Goal: Task Accomplishment & Management: Manage account settings

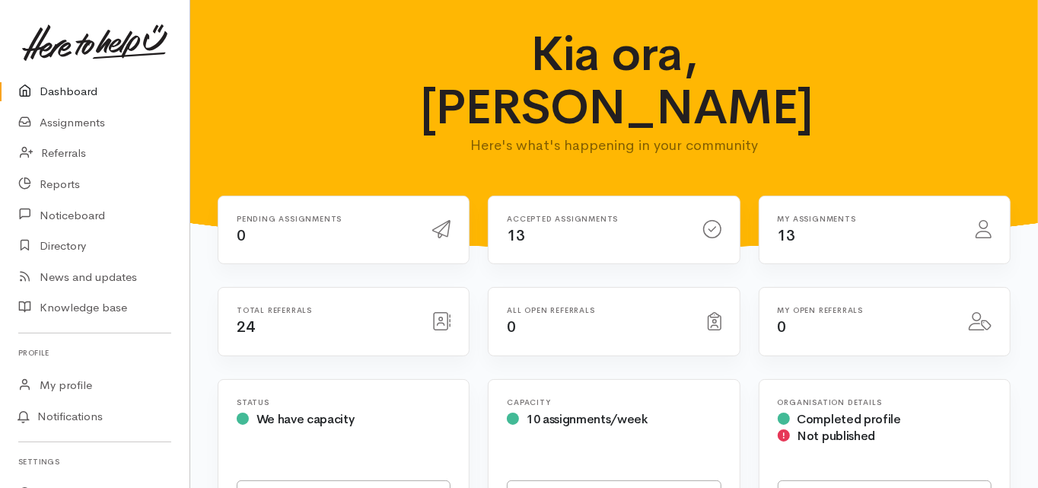
click at [76, 91] on link "Dashboard" at bounding box center [95, 91] width 190 height 31
click at [74, 88] on link "Dashboard" at bounding box center [95, 91] width 190 height 31
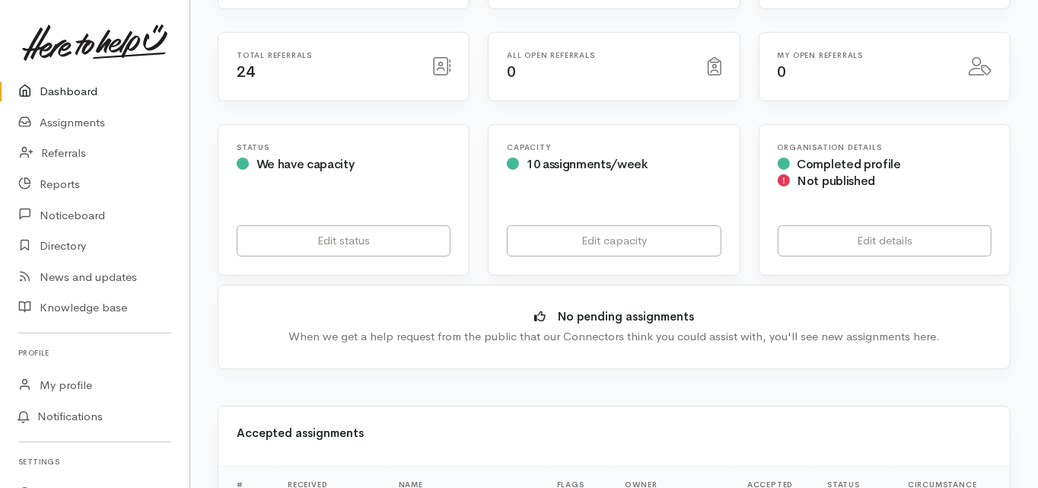
scroll to position [244, 0]
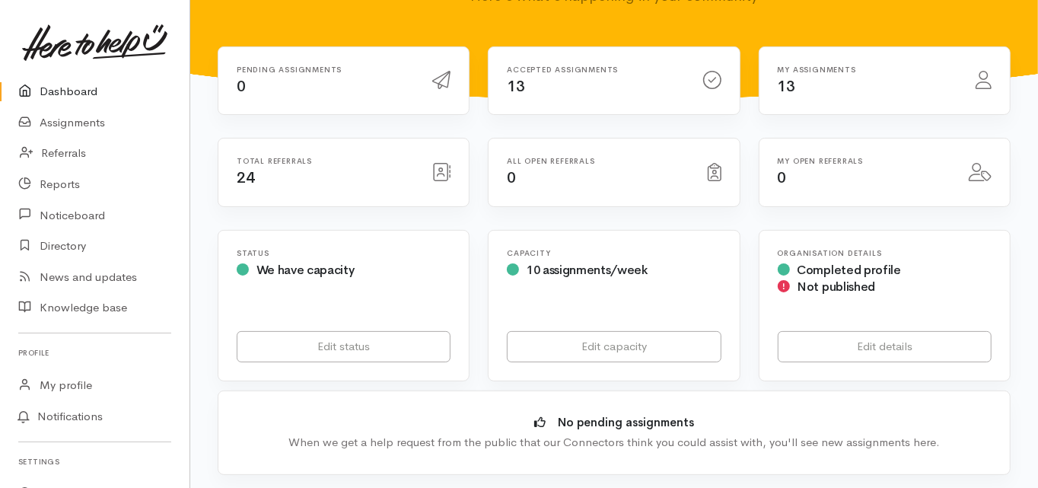
scroll to position [0, 0]
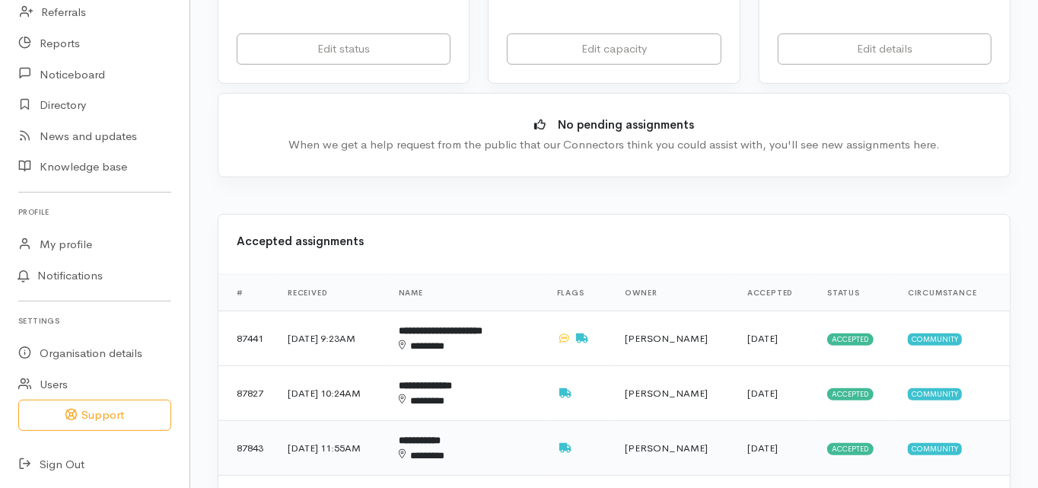
scroll to position [487, 0]
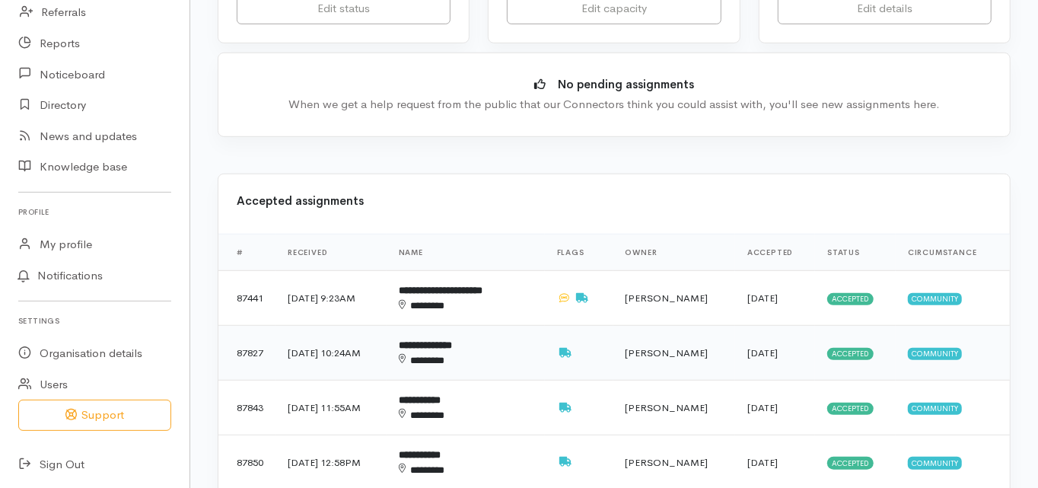
click at [452, 340] on b "**********" at bounding box center [425, 345] width 53 height 10
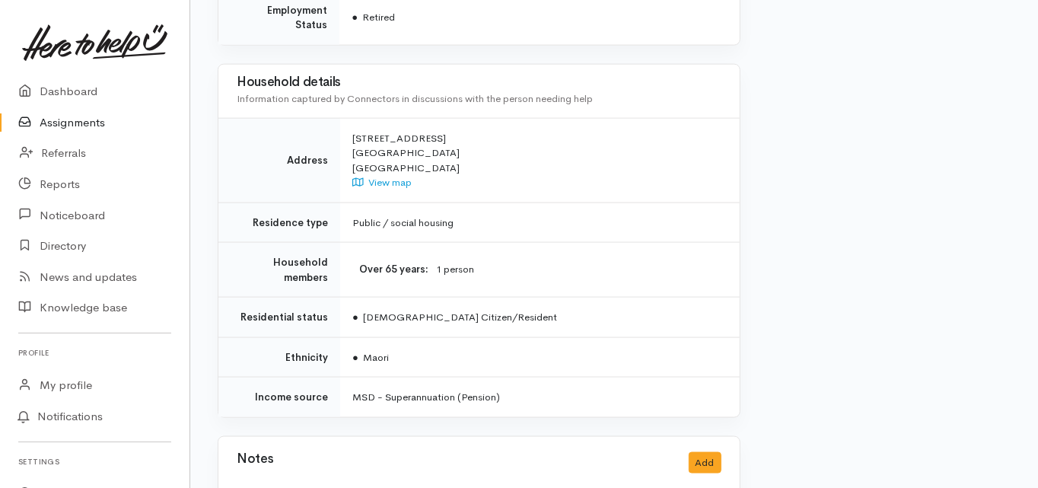
scroll to position [1347, 0]
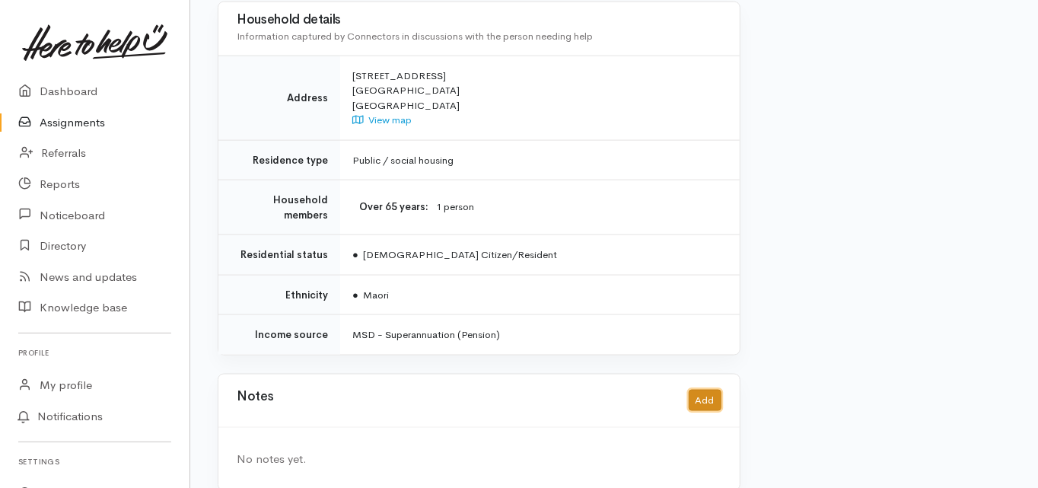
click at [710, 390] on button "Add" at bounding box center [705, 401] width 33 height 22
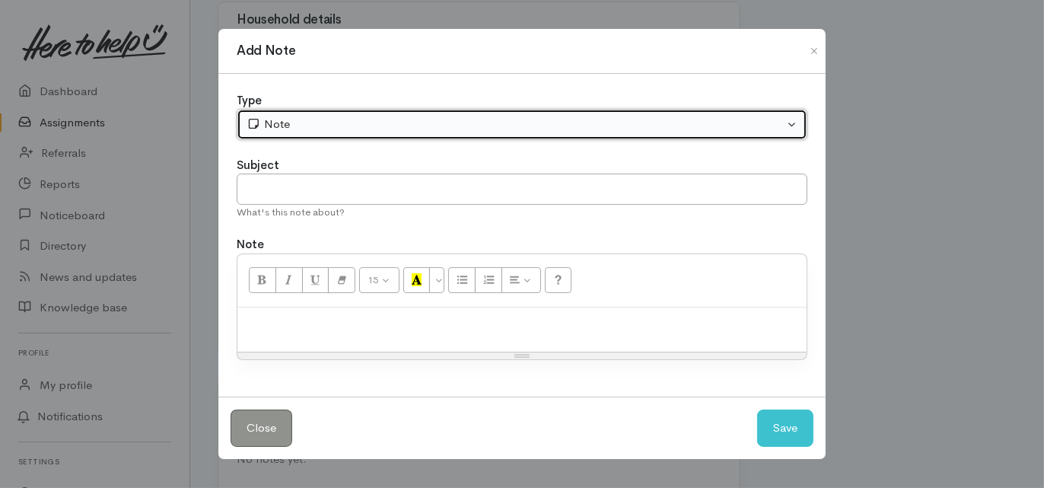
click at [279, 134] on button "Note" at bounding box center [522, 124] width 571 height 31
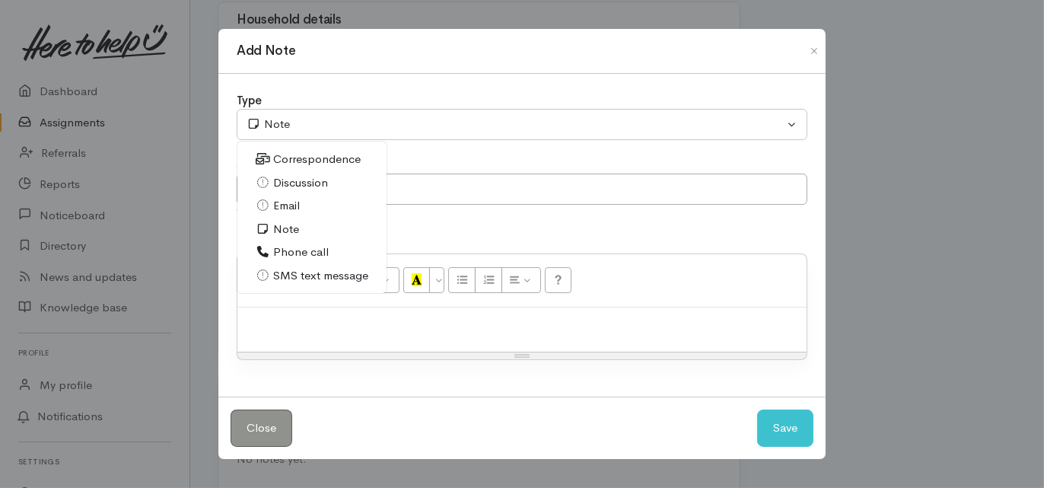
click at [299, 253] on span "Phone call" at bounding box center [301, 253] width 56 height 18
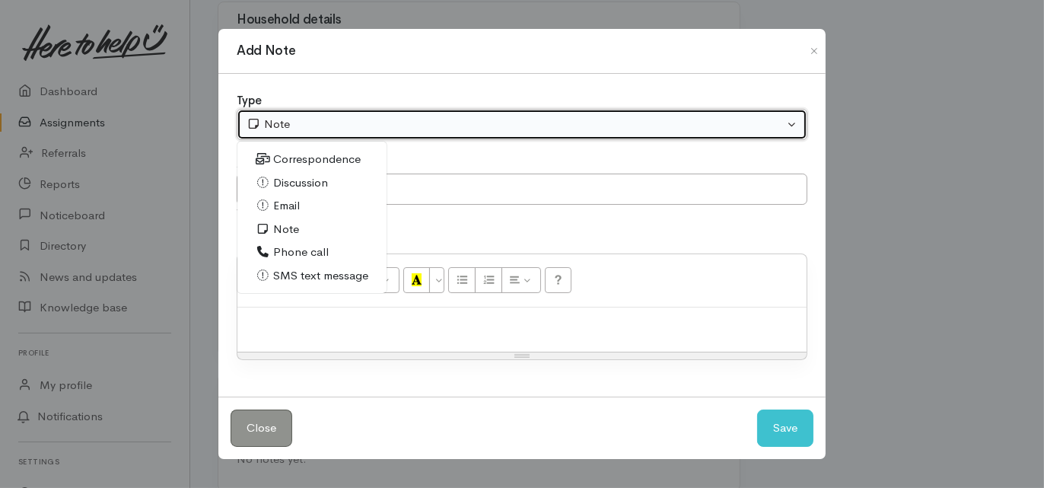
select select "3"
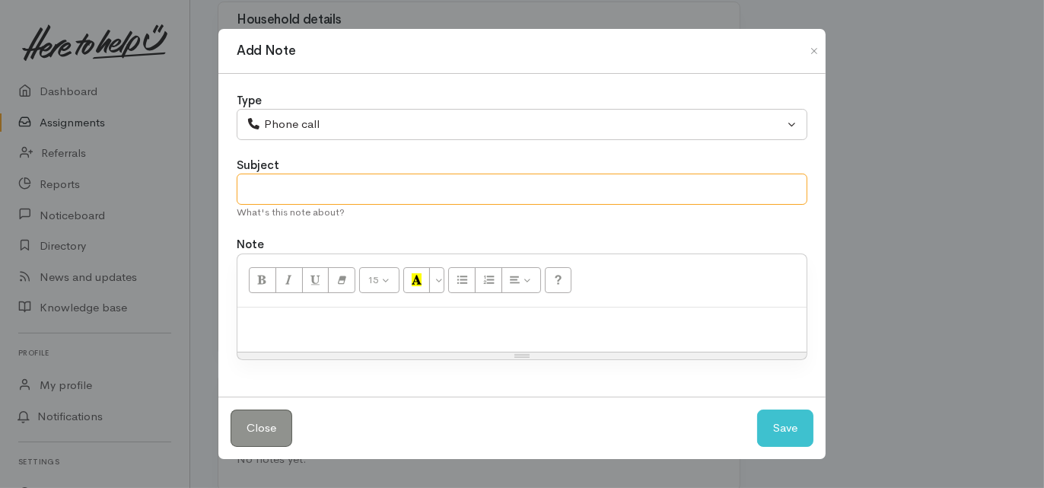
click at [268, 189] on input "text" at bounding box center [522, 189] width 571 height 31
type input "Attp 16/9"
click at [418, 320] on p at bounding box center [522, 324] width 554 height 18
click at [783, 426] on button "Save" at bounding box center [785, 428] width 56 height 37
select select "1"
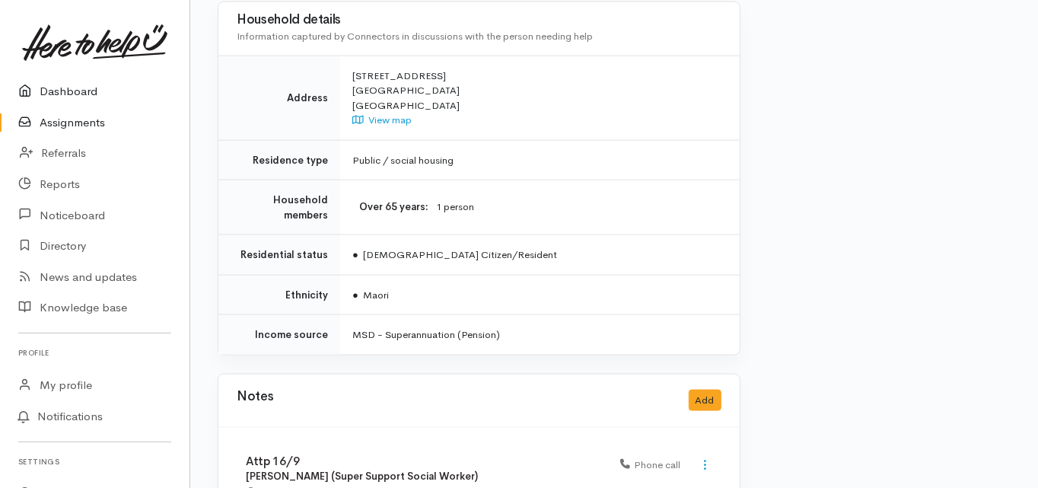
click at [80, 88] on link "Dashboard" at bounding box center [95, 91] width 190 height 31
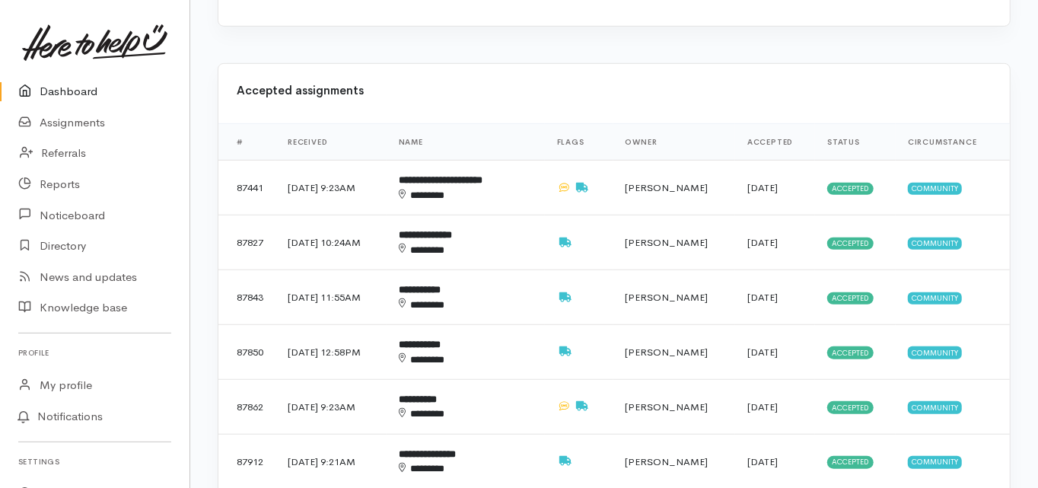
scroll to position [609, 0]
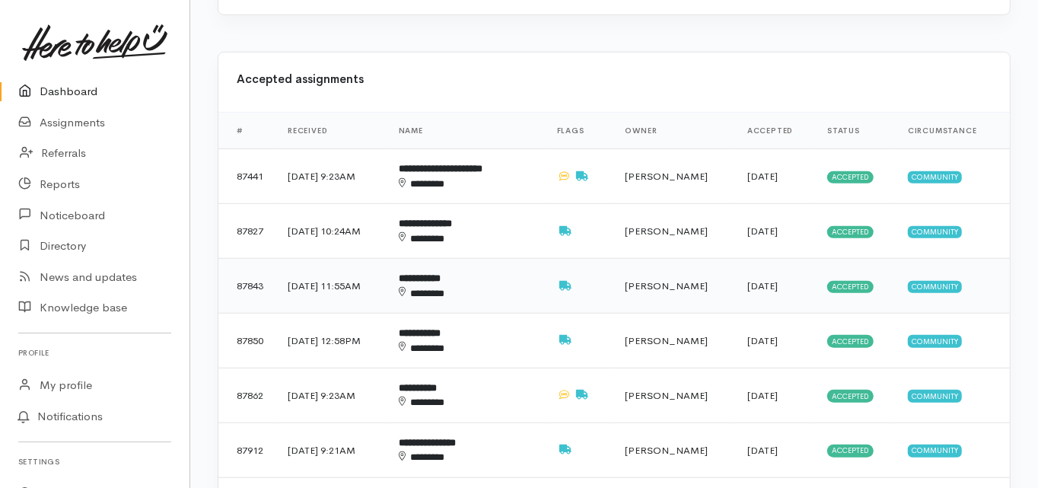
click at [441, 273] on b "**********" at bounding box center [420, 278] width 42 height 10
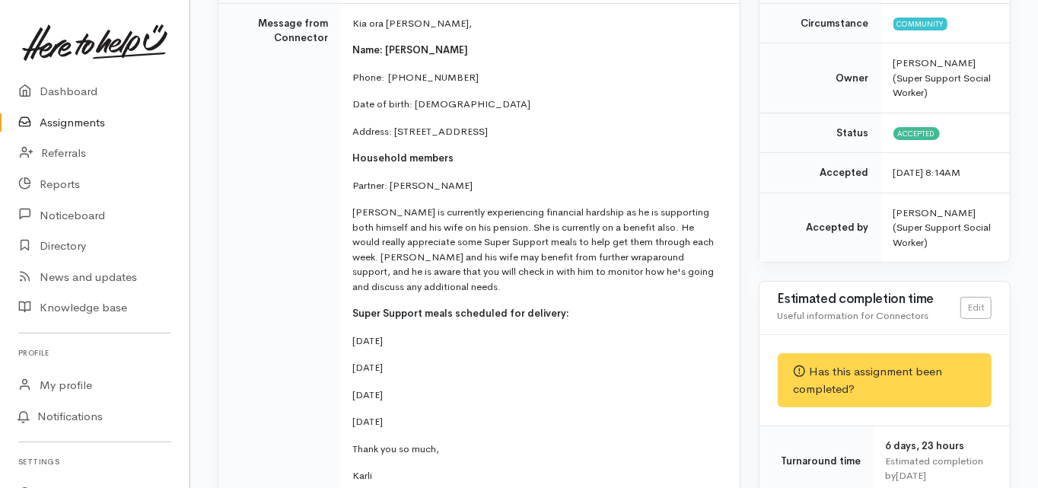
scroll to position [244, 0]
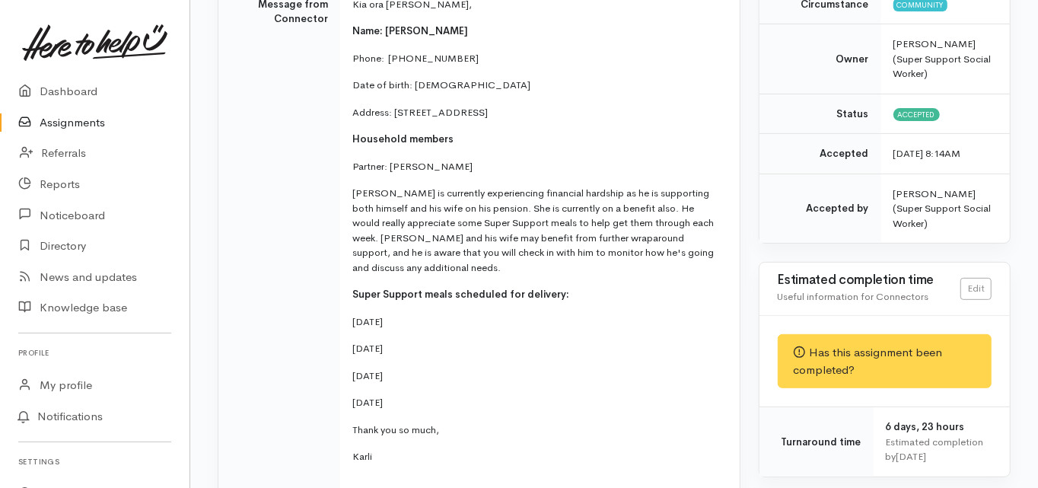
scroll to position [304, 0]
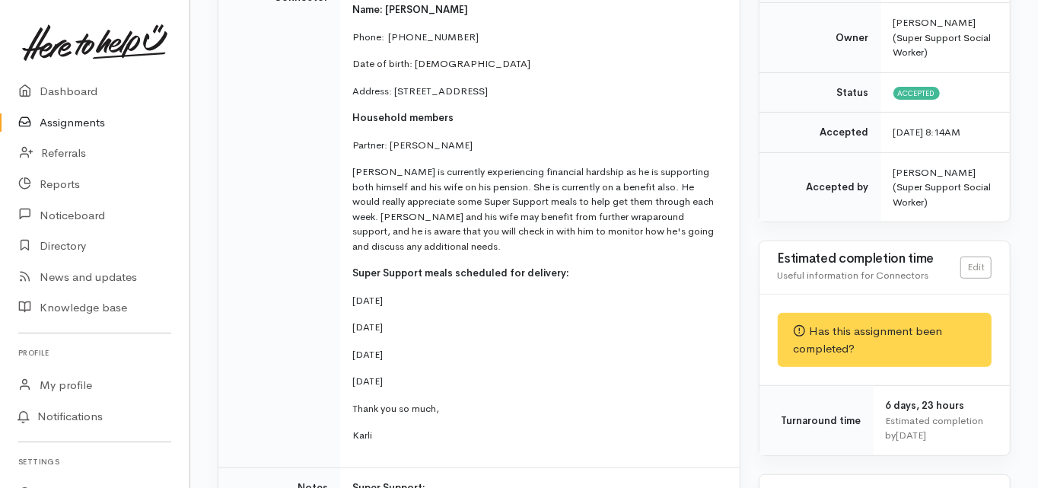
click at [291, 278] on td "Message from Connector" at bounding box center [279, 215] width 122 height 505
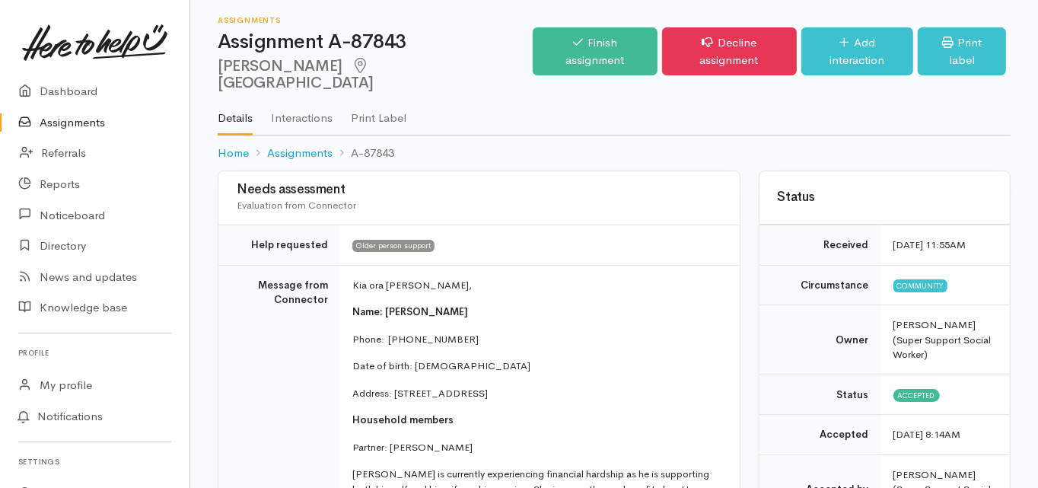
scroll to position [0, 0]
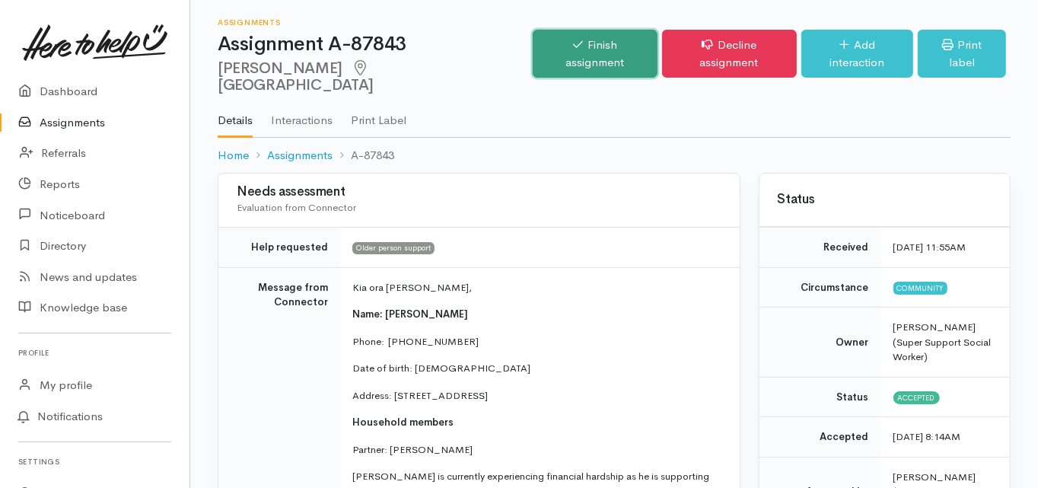
click at [576, 48] on link "Finish assignment" at bounding box center [595, 54] width 124 height 48
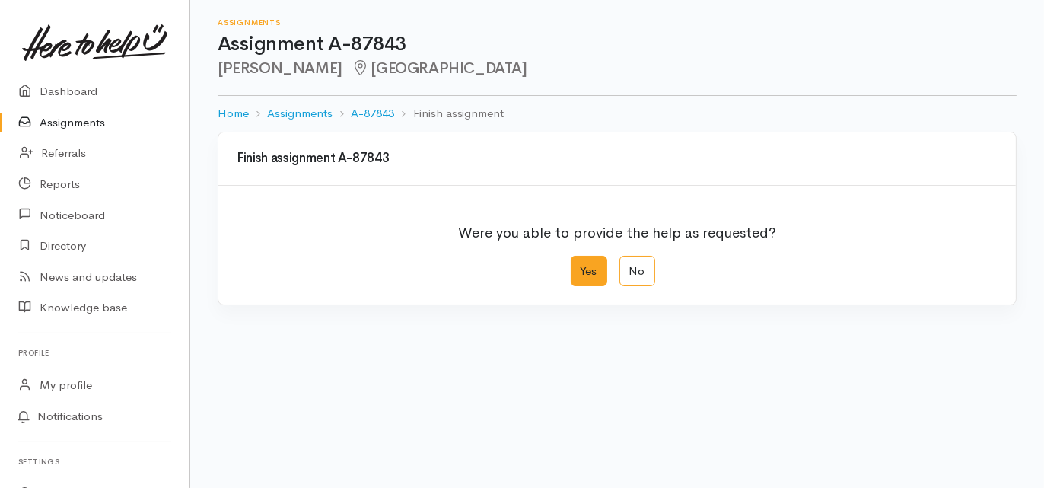
click at [588, 269] on label "Yes" at bounding box center [589, 271] width 37 height 31
click at [581, 266] on input "Yes" at bounding box center [576, 261] width 10 height 10
radio input "true"
click at [369, 367] on div "We delivered the help requested" at bounding box center [606, 376] width 725 height 18
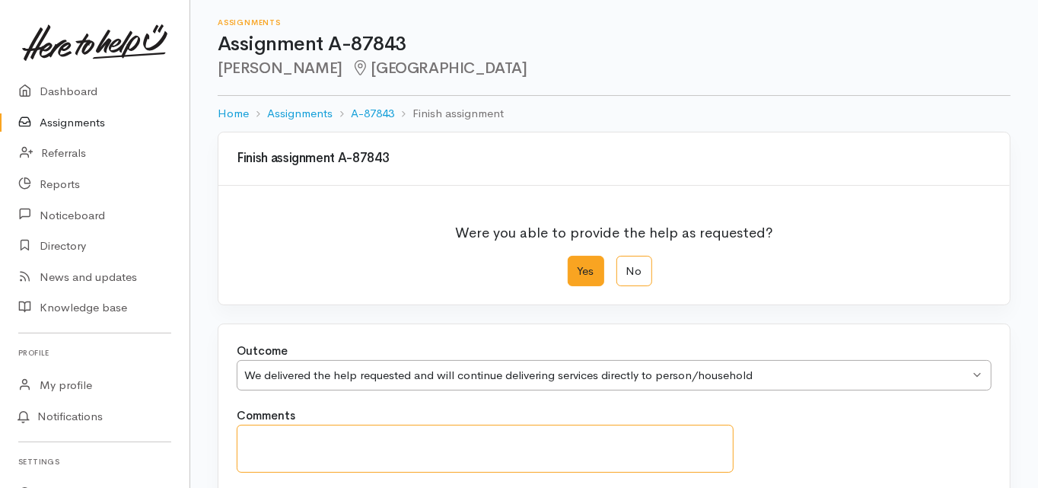
click at [311, 425] on textarea "Comments" at bounding box center [485, 449] width 497 height 48
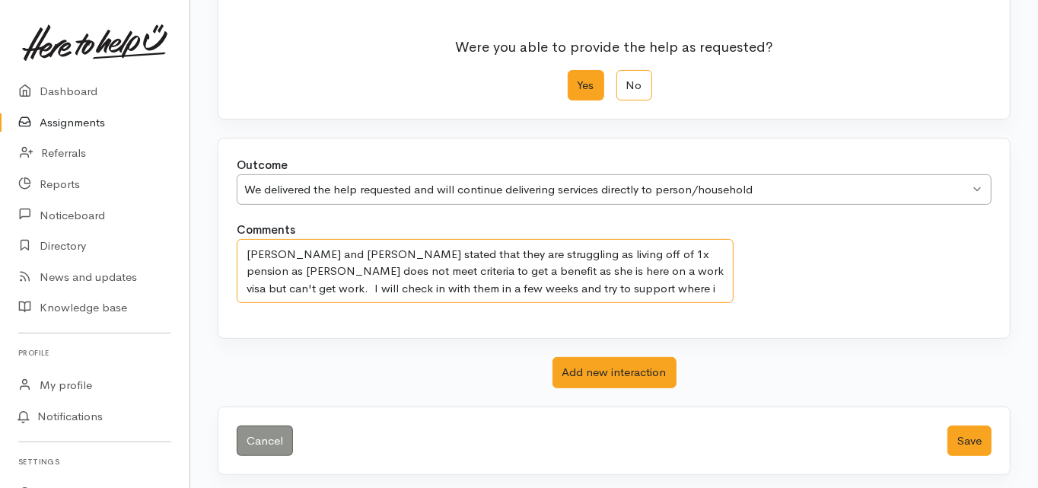
scroll to position [187, 0]
type textarea "Graham and Karmen stated that they are struggling as living off of 1x pension a…"
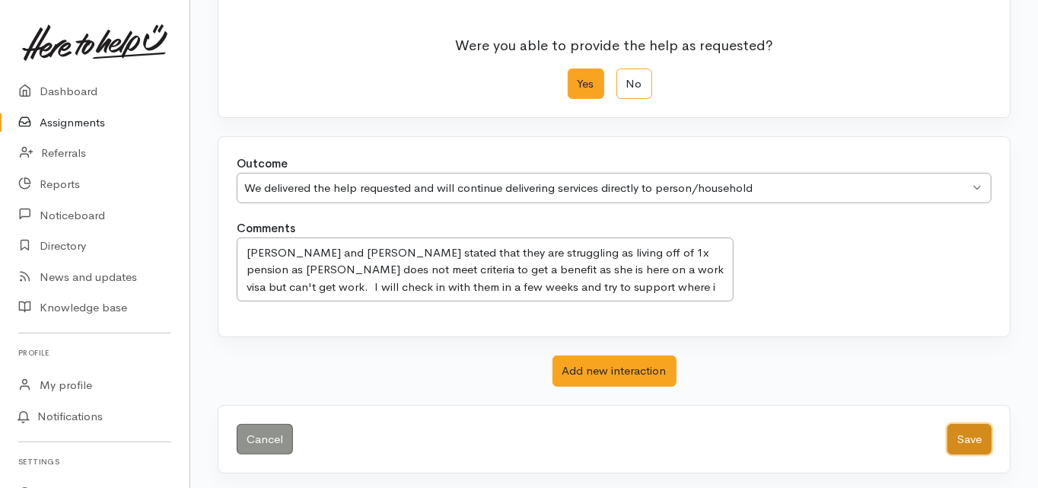
click at [970, 435] on button "Save" at bounding box center [970, 439] width 44 height 31
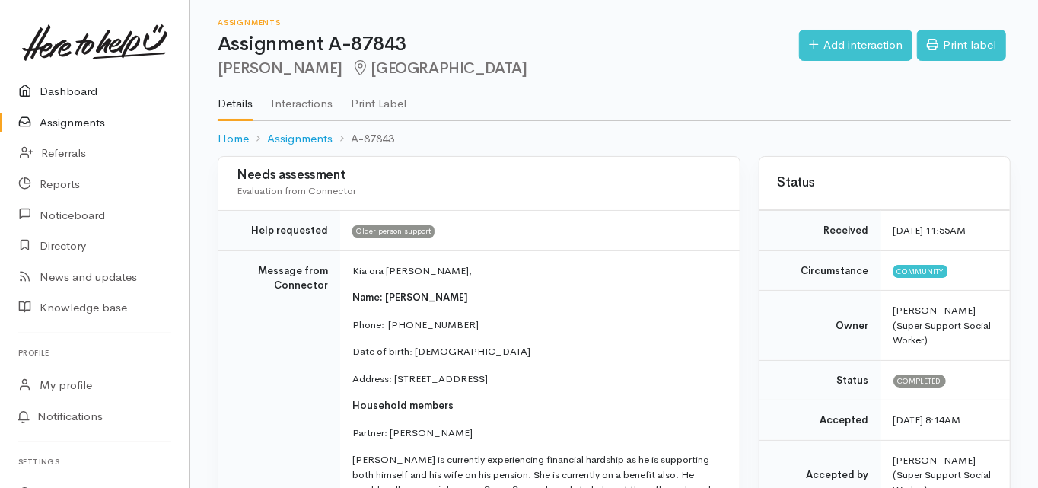
click at [81, 92] on link "Dashboard" at bounding box center [95, 91] width 190 height 31
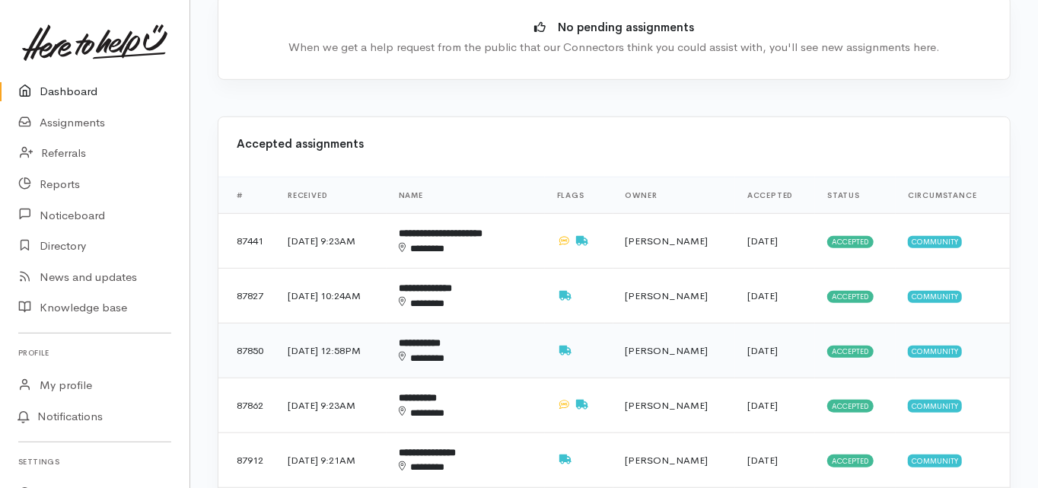
scroll to position [548, 0]
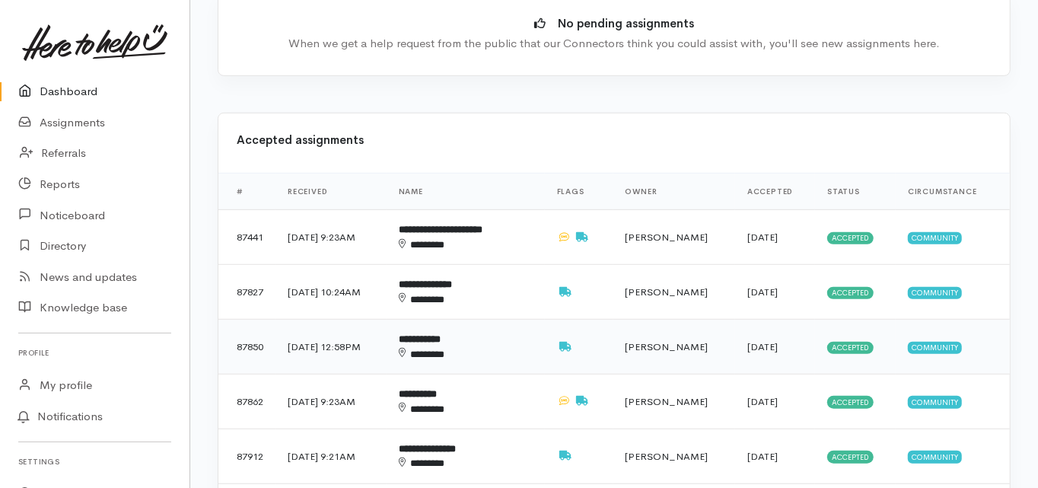
click at [441, 334] on b "**********" at bounding box center [420, 339] width 42 height 10
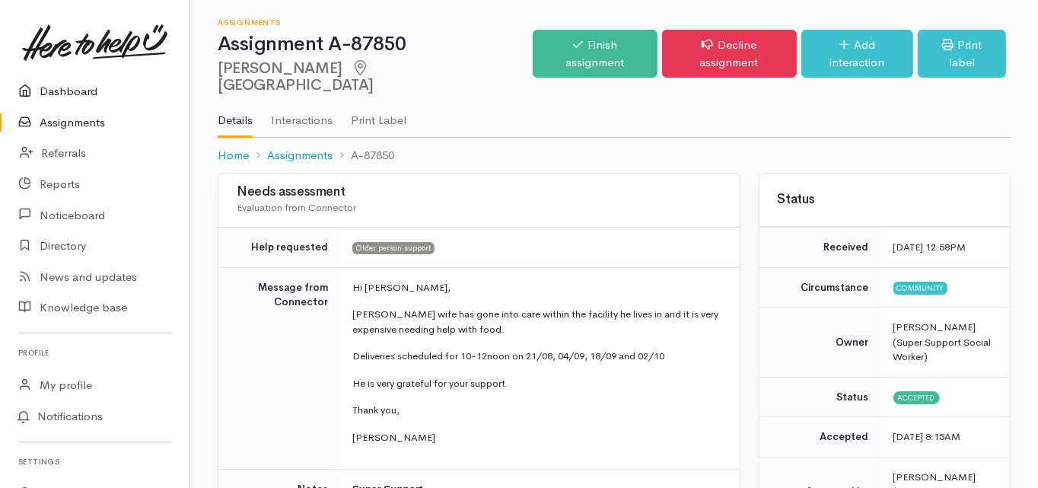
click at [78, 88] on link "Dashboard" at bounding box center [95, 91] width 190 height 31
